Goal: Register for event/course

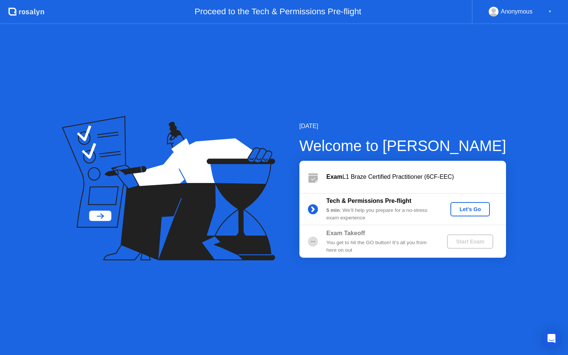
click at [470, 206] on div "Let's Go" at bounding box center [469, 209] width 33 height 6
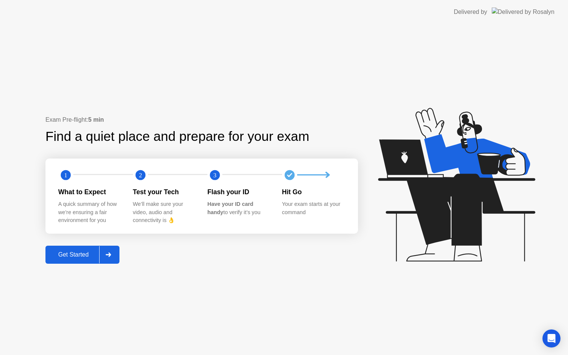
click at [87, 254] on div "Get Started" at bounding box center [73, 254] width 51 height 7
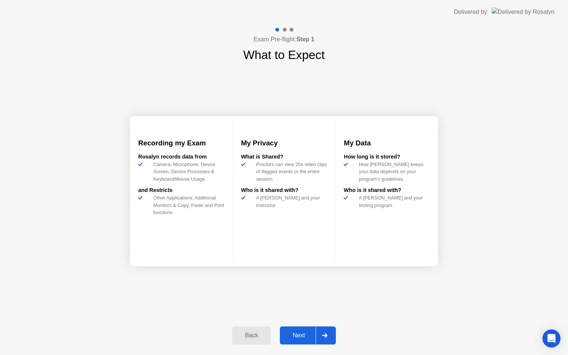
click at [317, 340] on div at bounding box center [325, 335] width 18 height 17
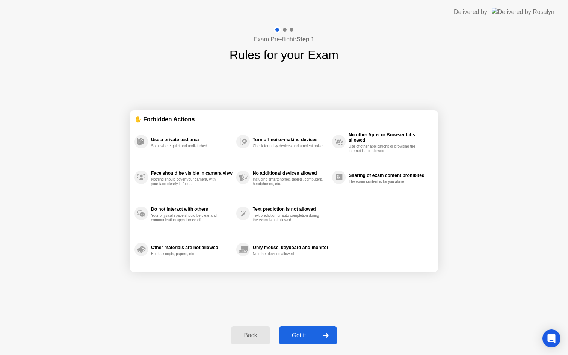
click at [314, 338] on div "Got it" at bounding box center [298, 335] width 35 height 7
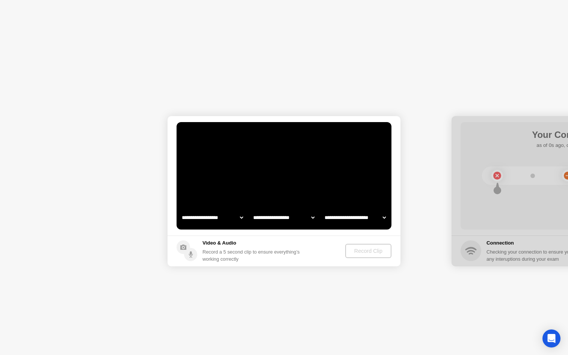
select select "**********"
select select "*******"
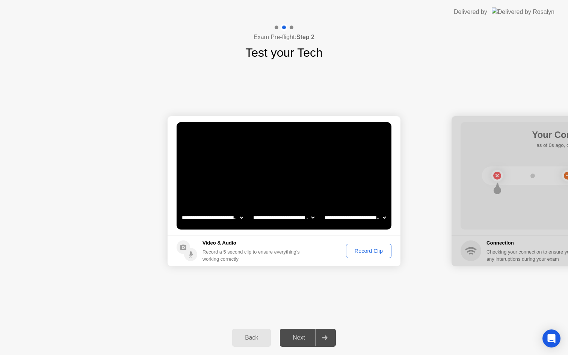
click at [361, 252] on div "Record Clip" at bounding box center [369, 251] width 40 height 6
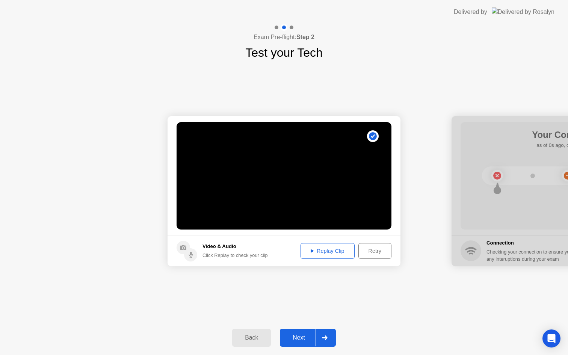
click at [339, 254] on div "Replay Clip" at bounding box center [327, 251] width 49 height 6
click at [323, 337] on icon at bounding box center [324, 338] width 5 height 5
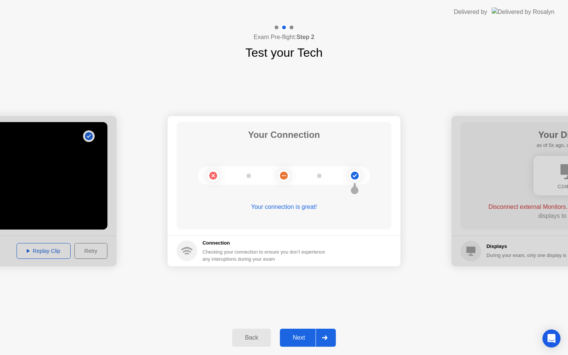
click at [321, 337] on div at bounding box center [325, 337] width 18 height 17
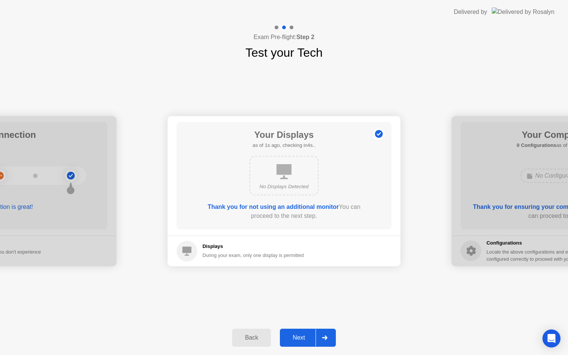
click at [314, 335] on div "Next" at bounding box center [298, 337] width 33 height 7
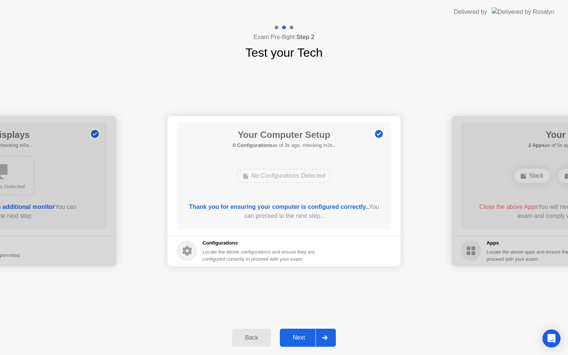
click at [314, 335] on div "Next" at bounding box center [298, 337] width 33 height 7
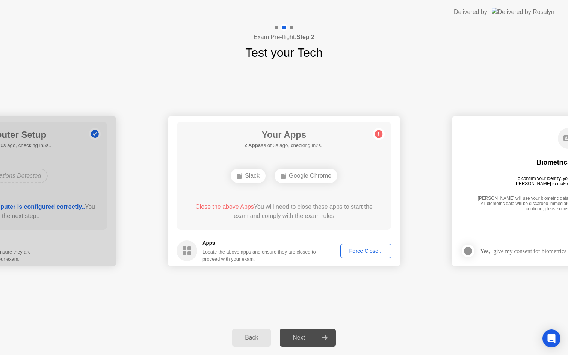
click at [364, 251] on div "Force Close..." at bounding box center [366, 251] width 46 height 6
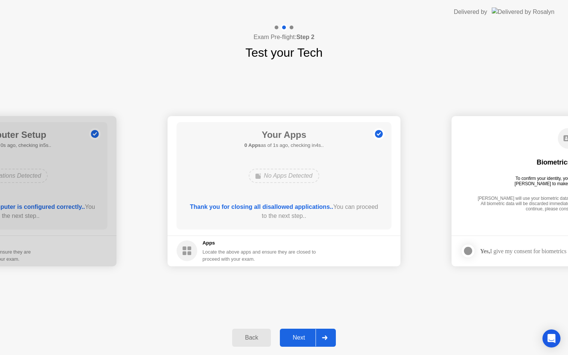
click at [309, 341] on div "Next" at bounding box center [298, 337] width 33 height 7
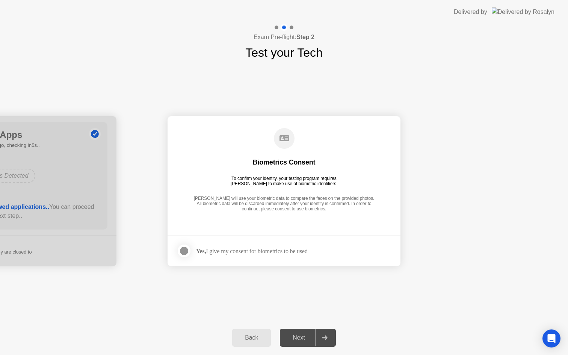
click at [184, 252] on div at bounding box center [184, 250] width 9 height 9
click at [323, 335] on div at bounding box center [325, 337] width 18 height 17
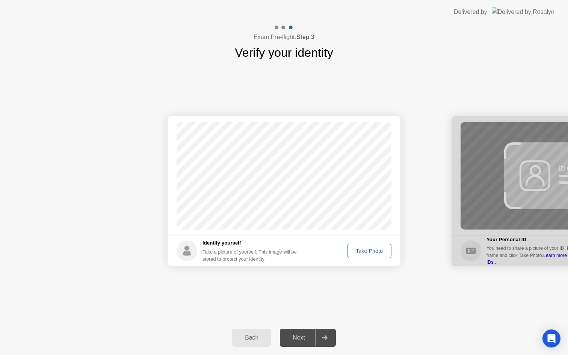
click at [376, 249] on div "Take Photo" at bounding box center [369, 251] width 39 height 6
click at [307, 339] on div "Next" at bounding box center [298, 337] width 33 height 7
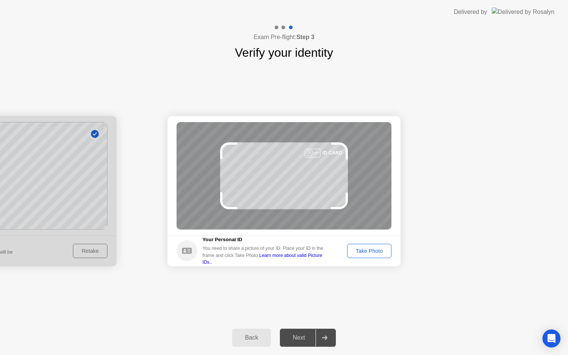
click at [369, 250] on div "Take Photo" at bounding box center [369, 251] width 39 height 6
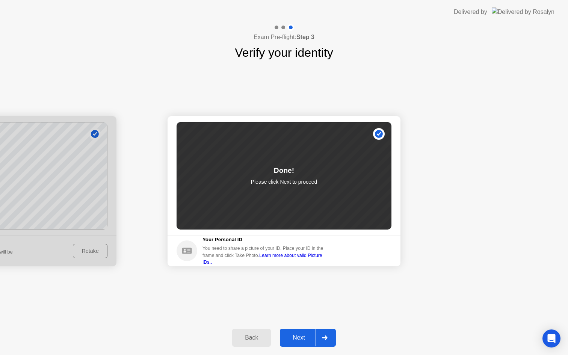
click at [326, 329] on div at bounding box center [325, 337] width 18 height 17
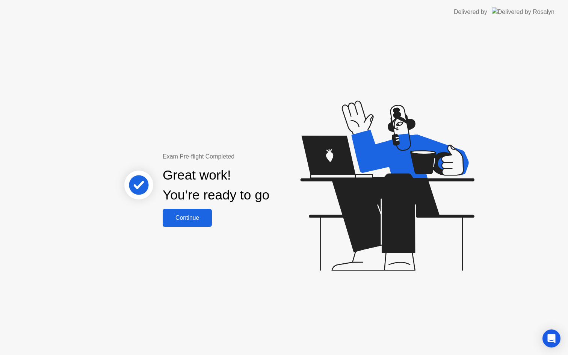
click at [191, 224] on button "Continue" at bounding box center [187, 218] width 49 height 18
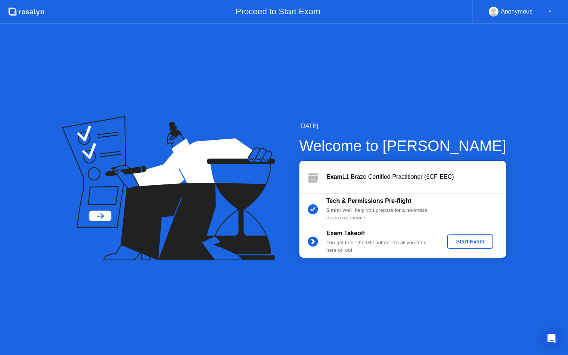
click at [466, 242] on div "Start Exam" at bounding box center [470, 242] width 40 height 6
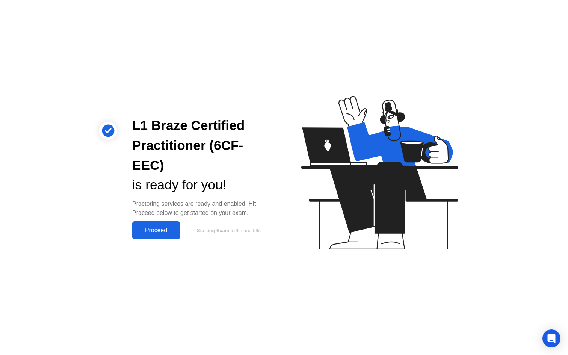
click at [147, 227] on div "Proceed" at bounding box center [156, 230] width 43 height 7
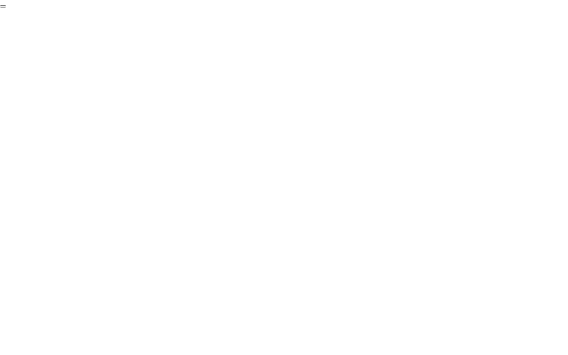
click div "End Proctoring Session"
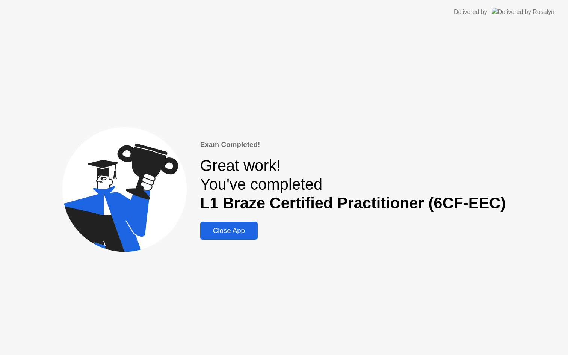
click at [227, 235] on div "Close App" at bounding box center [229, 231] width 53 height 8
